Goal: Check status: Check status

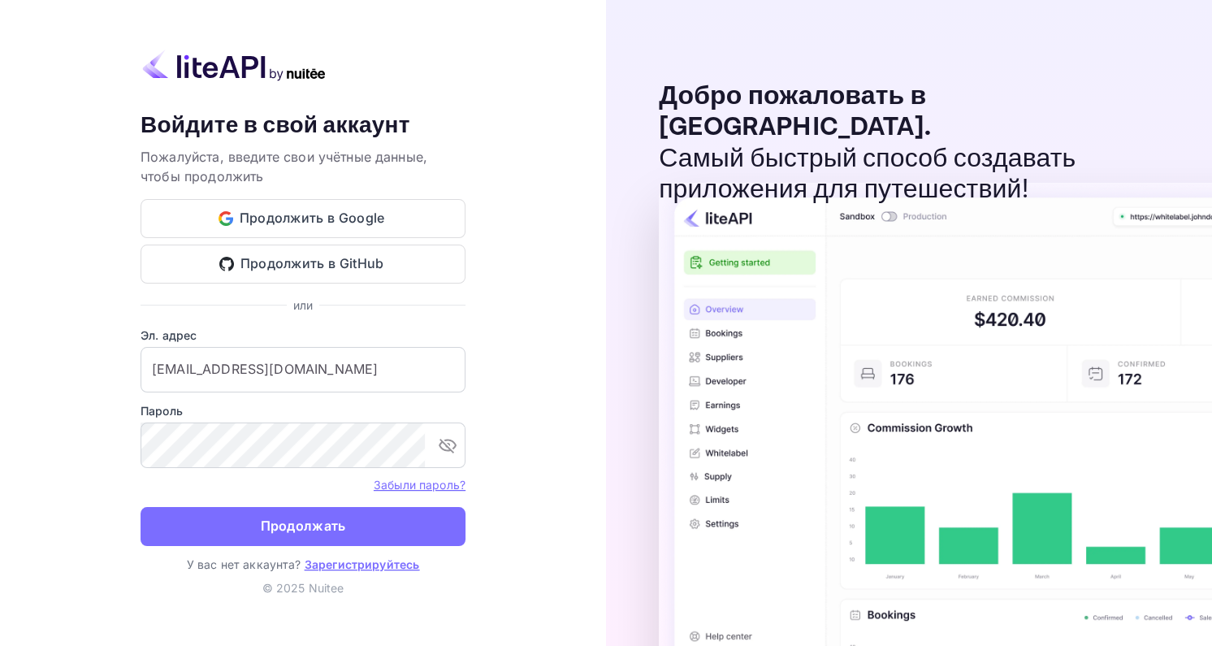
click at [297, 531] on ya-tr-span "Продолжать" at bounding box center [303, 526] width 85 height 22
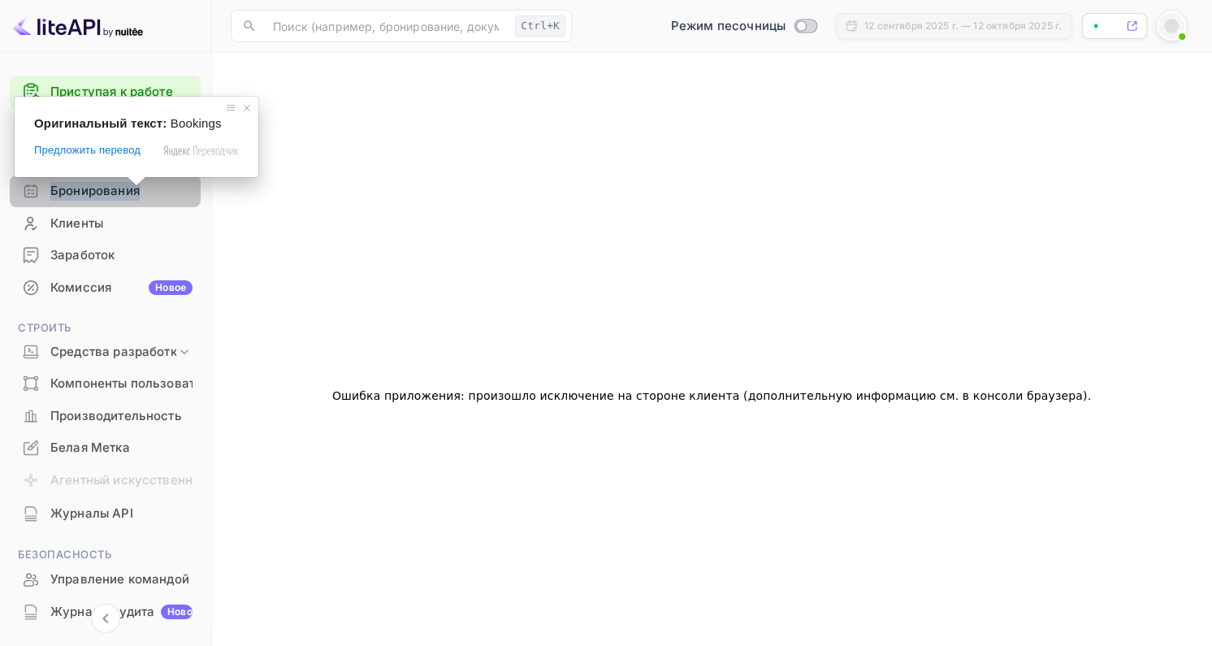
drag, startPoint x: 128, startPoint y: 189, endPoint x: 136, endPoint y: 189, distance: 8.2
click at [127, 189] on body "Приступая к работе Бизнес Главная Бронирования Клиенты Заработок Комиссия Новое…" at bounding box center [606, 369] width 1212 height 738
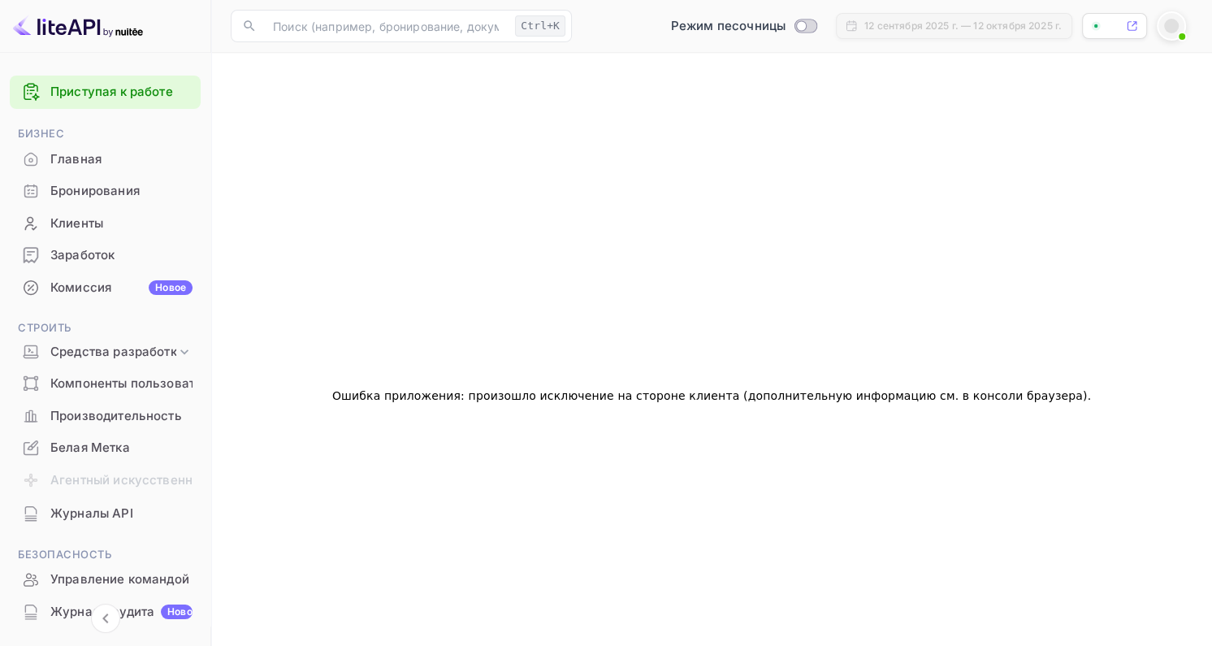
click at [154, 187] on div "Бронирования" at bounding box center [121, 191] width 142 height 19
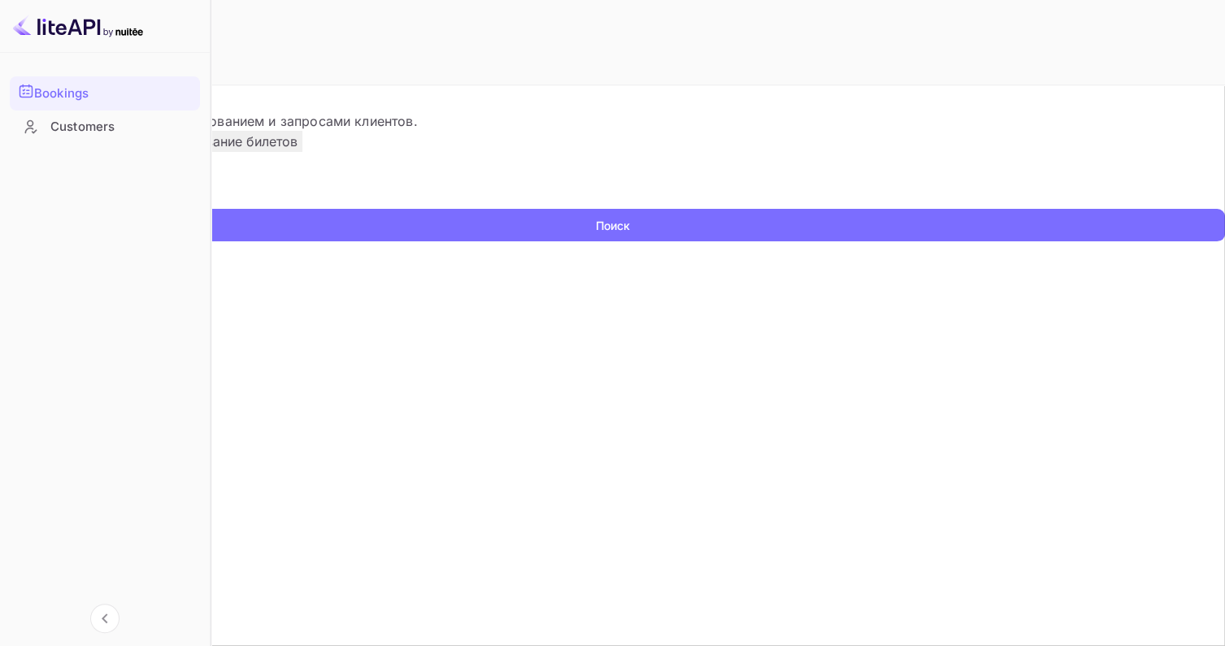
click at [210, 209] on input "text" at bounding box center [105, 196] width 210 height 24
paste input "9944214"
type input "9944214"
click at [1112, 241] on button "Поиск" at bounding box center [612, 225] width 1225 height 33
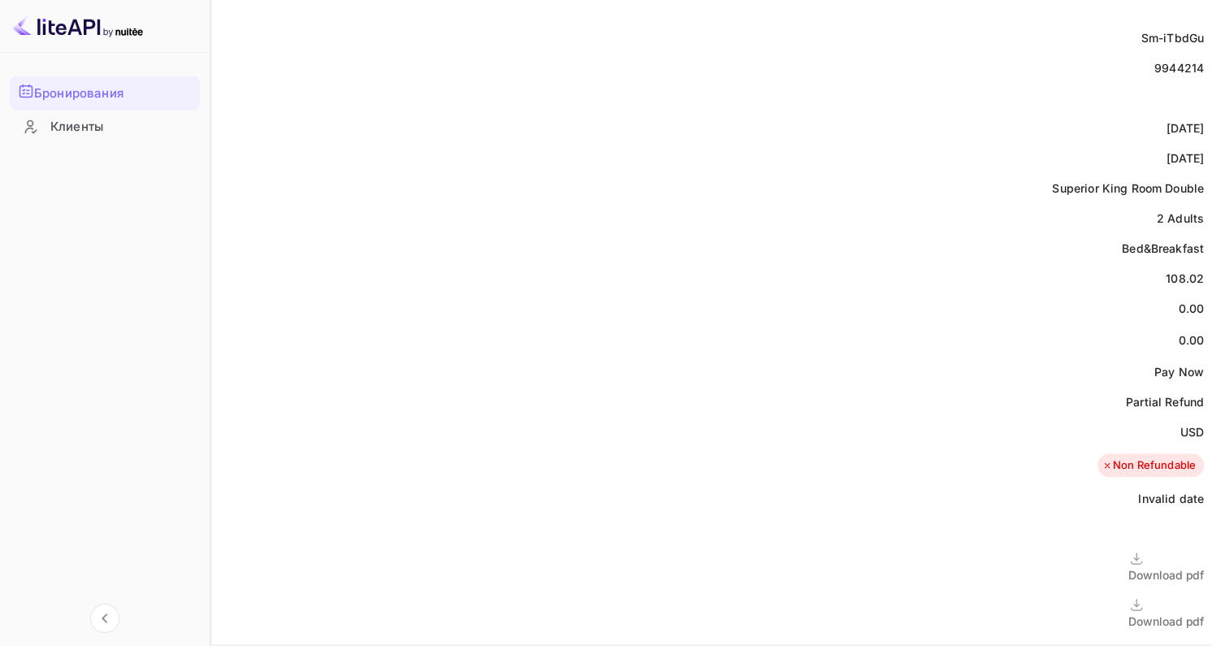
scroll to position [569, 0]
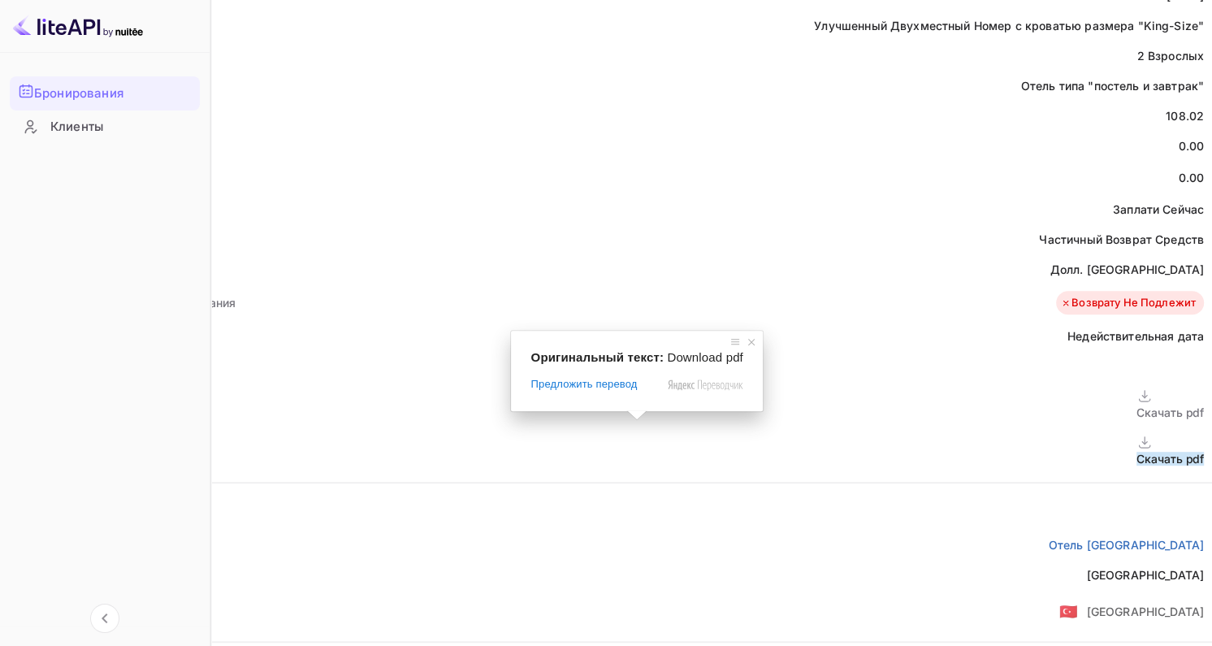
click at [634, 420] on span at bounding box center [637, 415] width 21 height 10
click at [640, 417] on span at bounding box center [641, 415] width 21 height 10
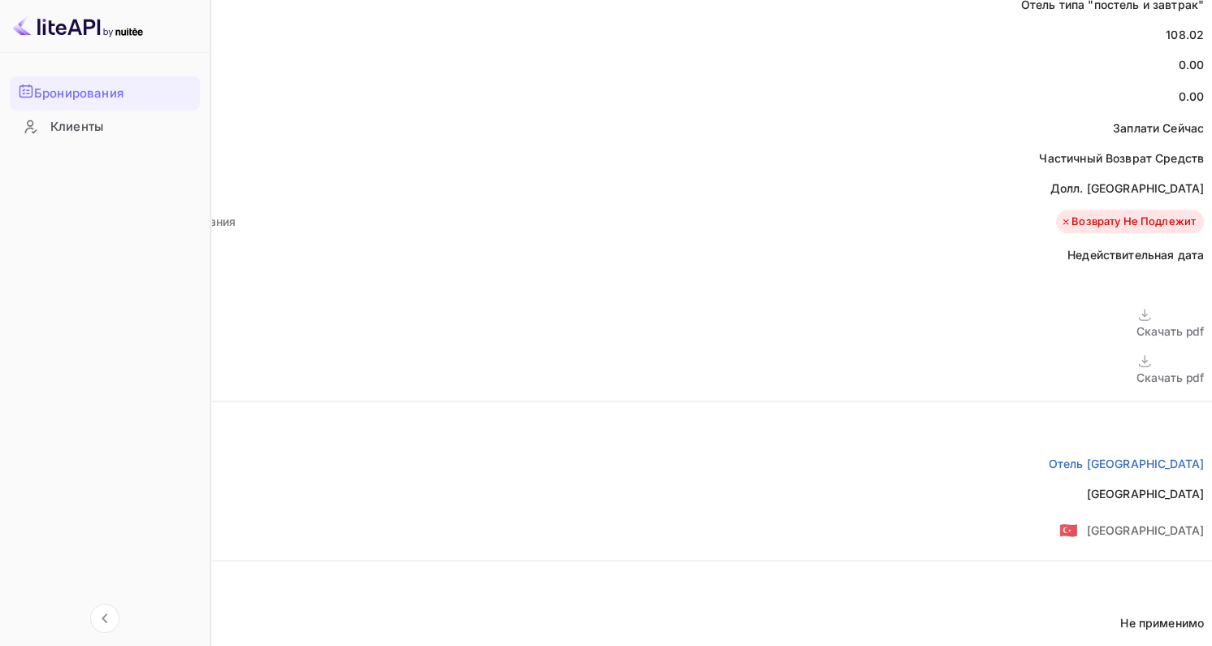
scroll to position [711, 0]
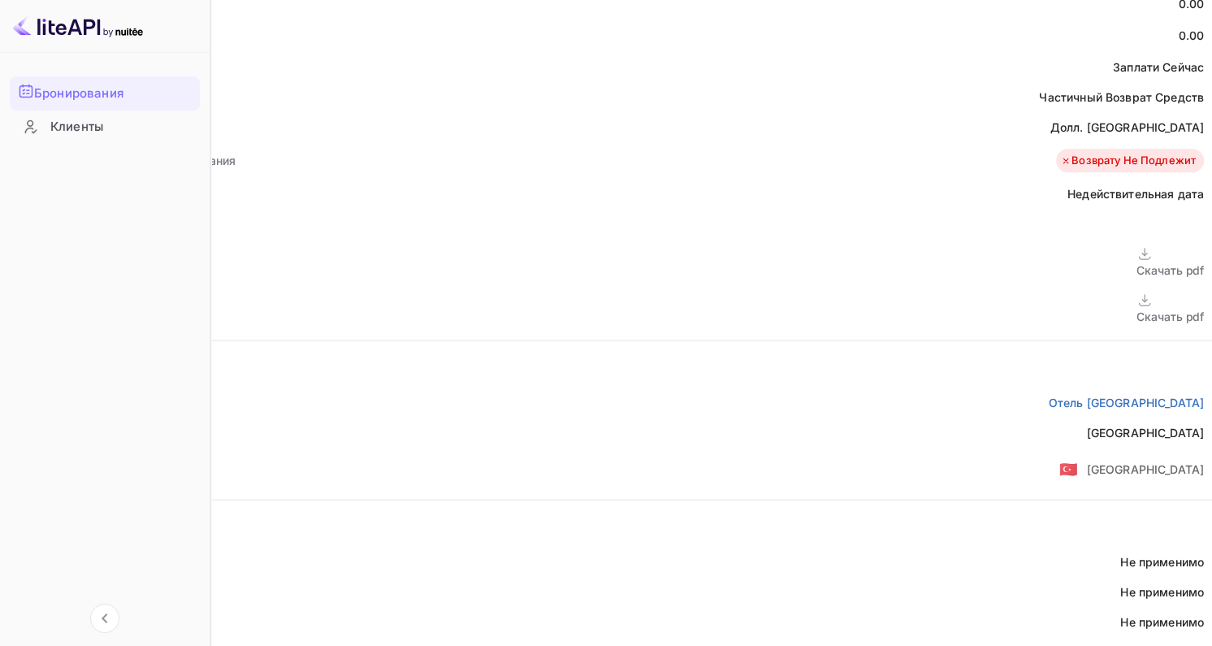
click at [1137, 292] on div "Скачать pdf" at bounding box center [1170, 308] width 67 height 33
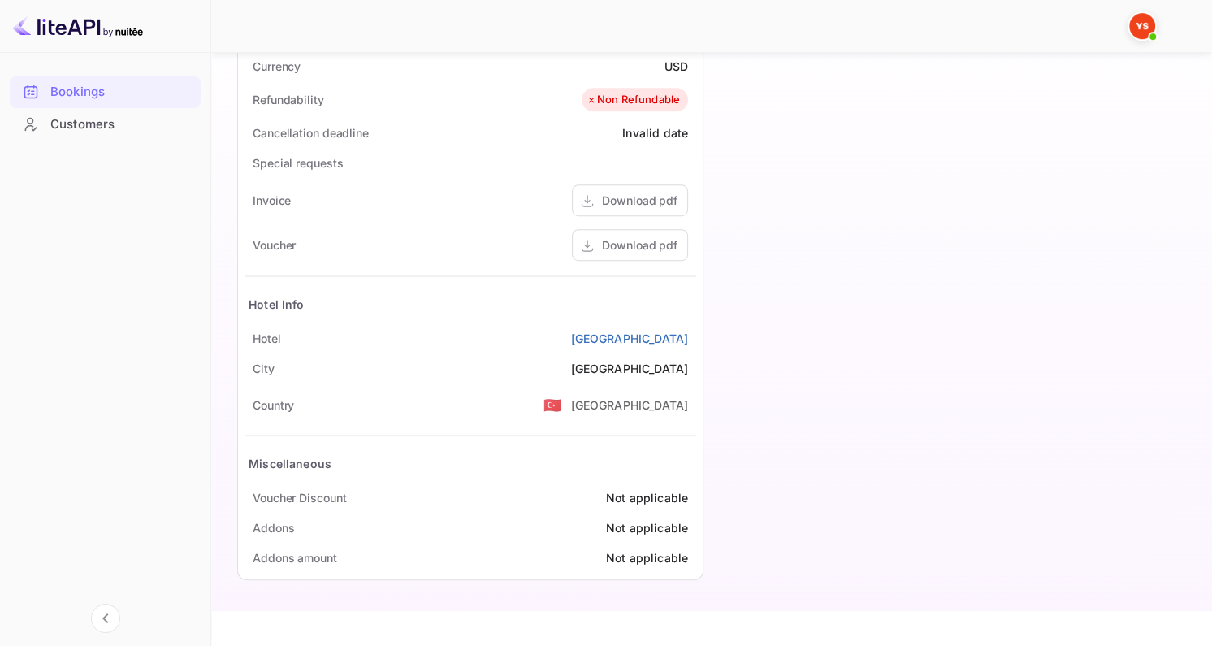
scroll to position [787, 0]
